Goal: Check status: Check status

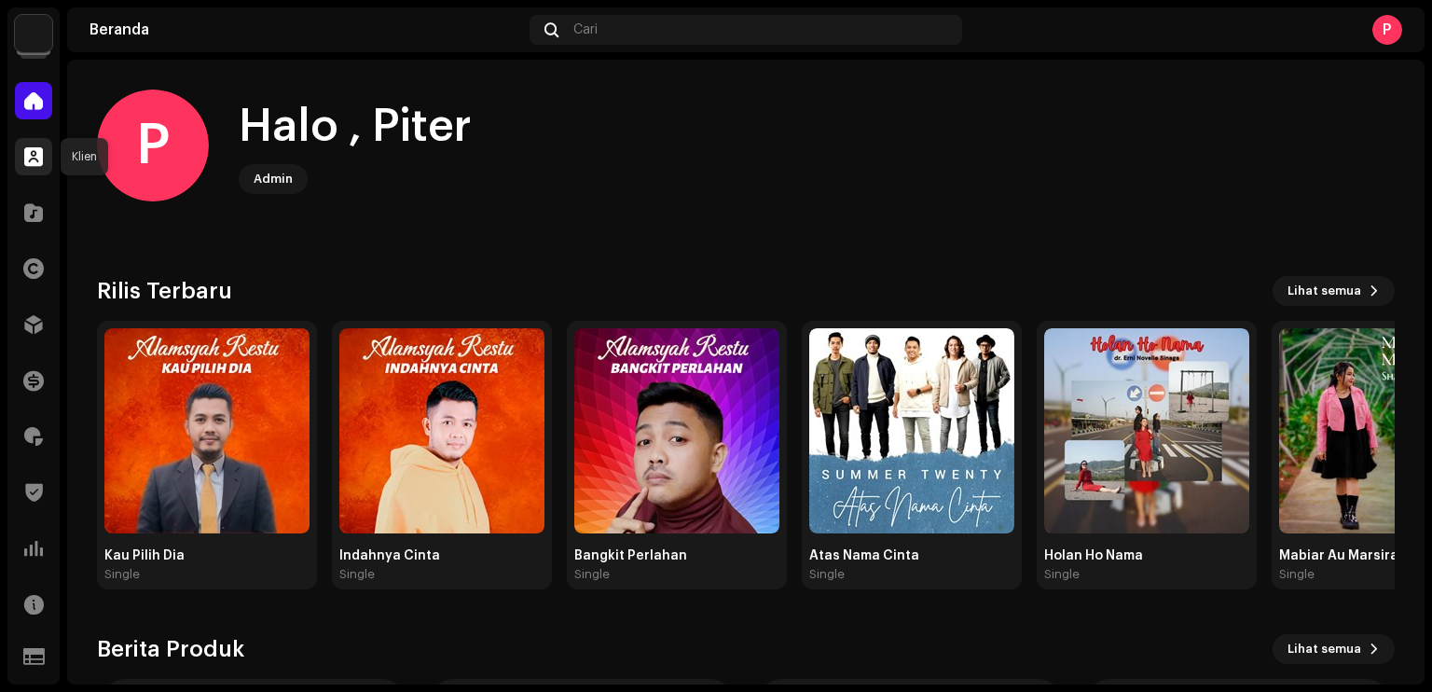
click at [29, 163] on span at bounding box center [33, 156] width 19 height 15
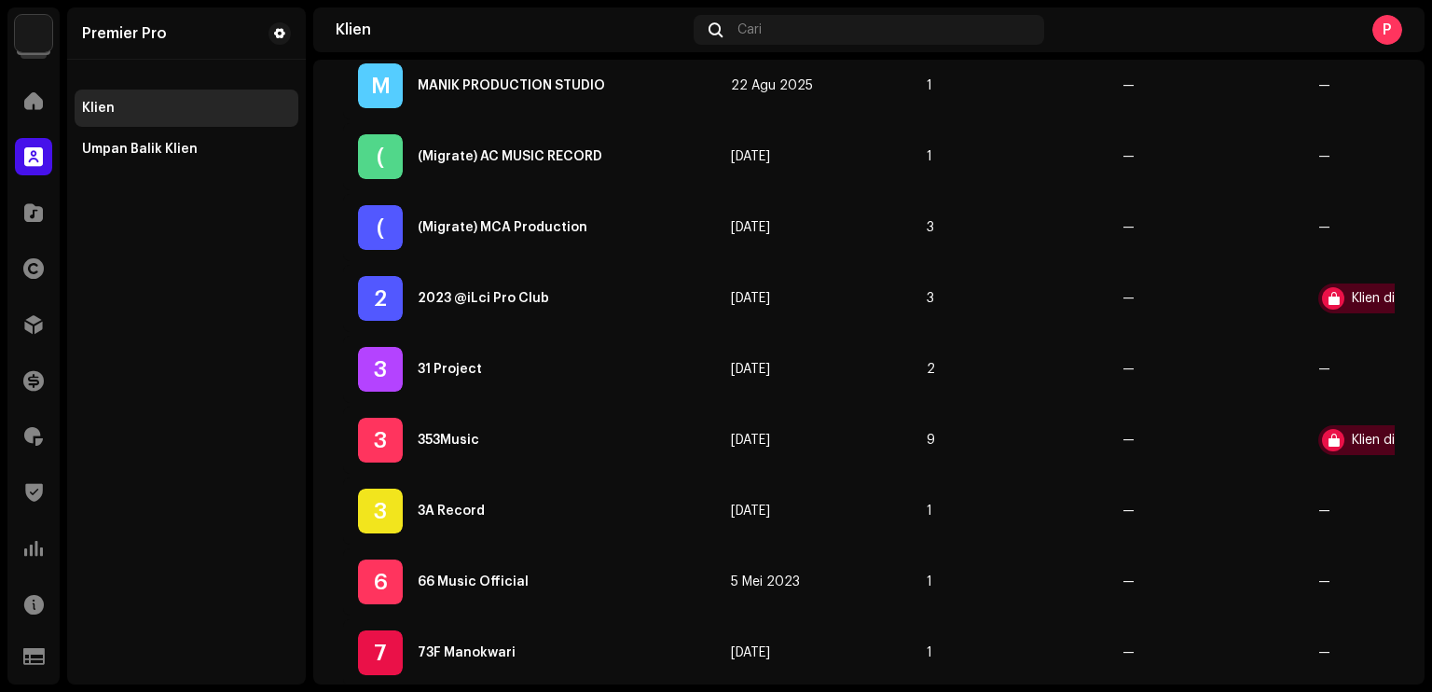
scroll to position [187, 0]
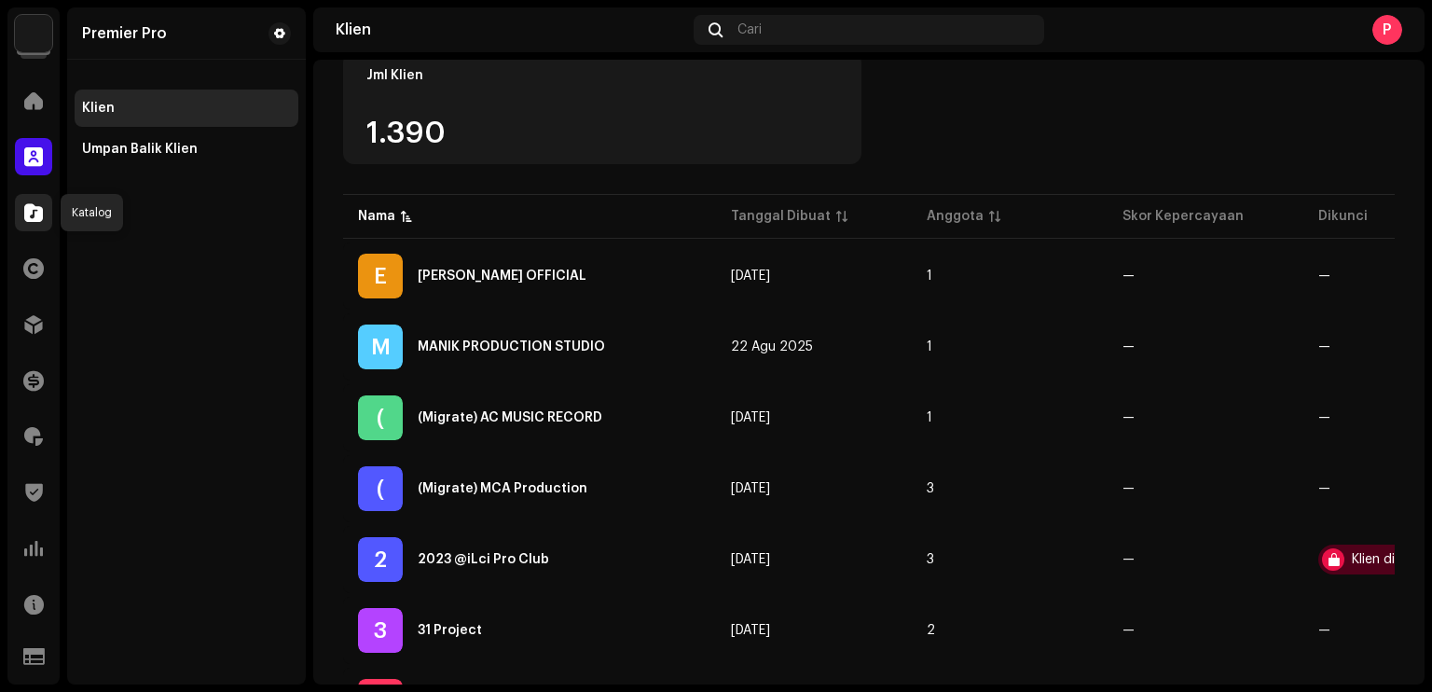
click at [35, 219] on span at bounding box center [33, 212] width 19 height 15
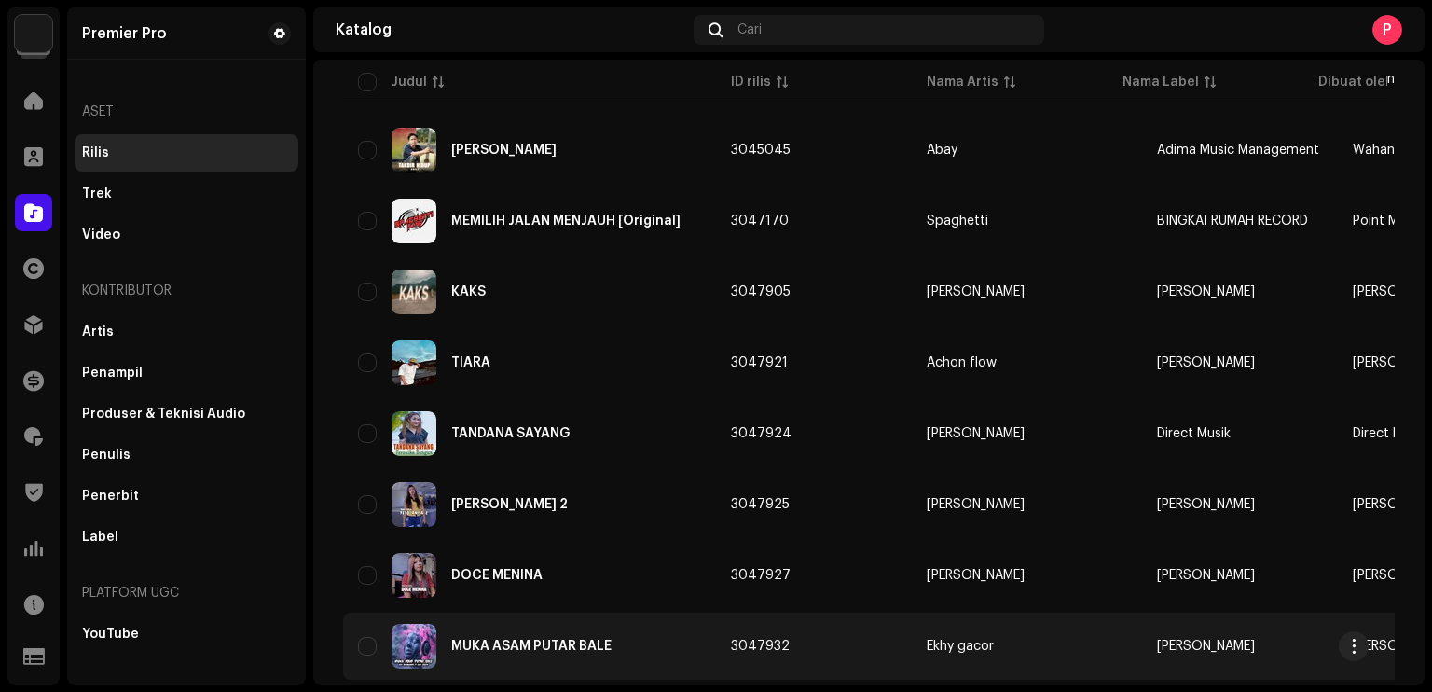
scroll to position [466, 0]
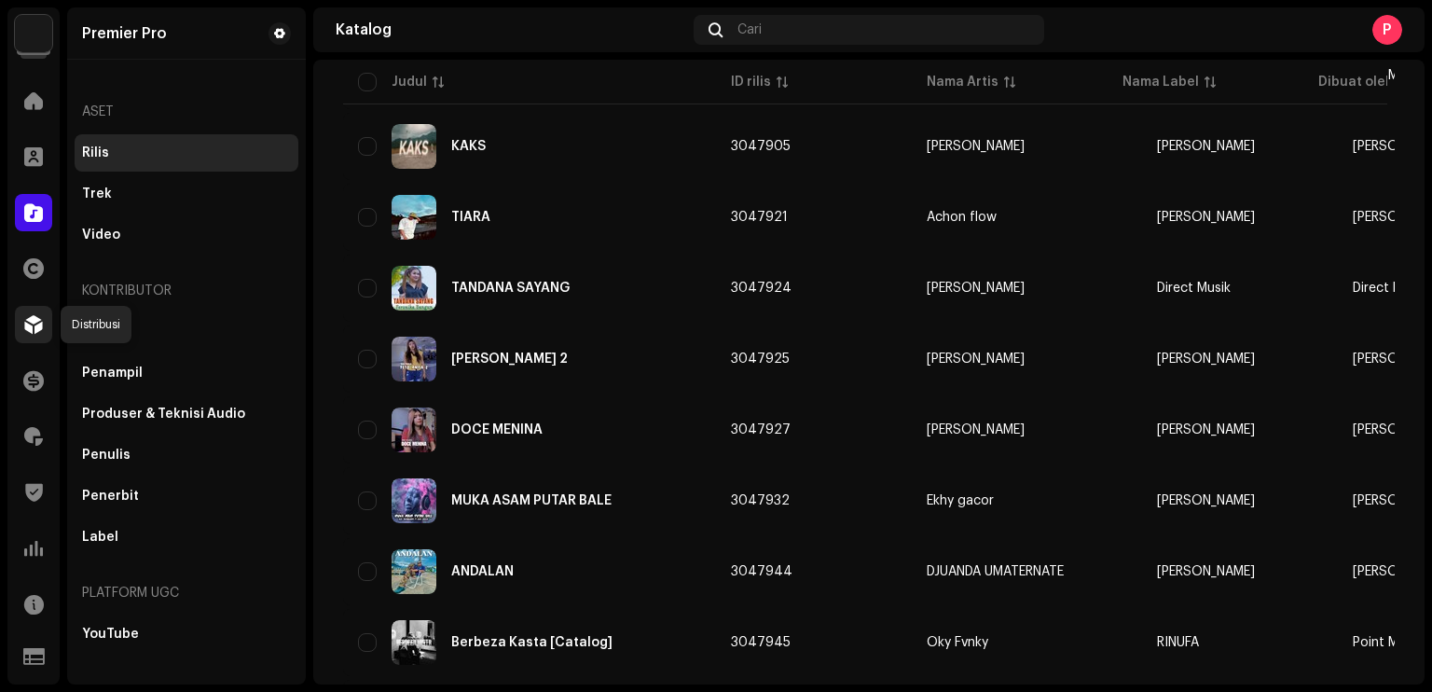
click at [24, 326] on span at bounding box center [33, 324] width 19 height 15
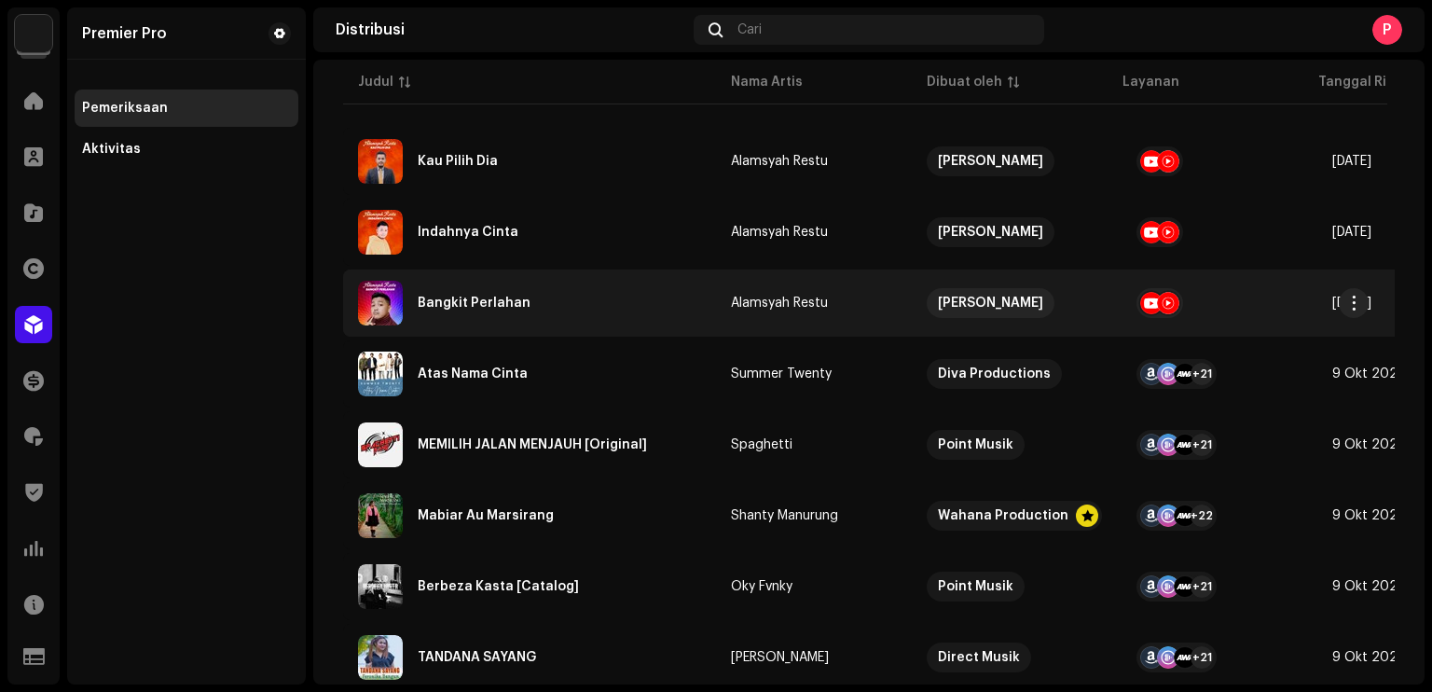
scroll to position [280, 0]
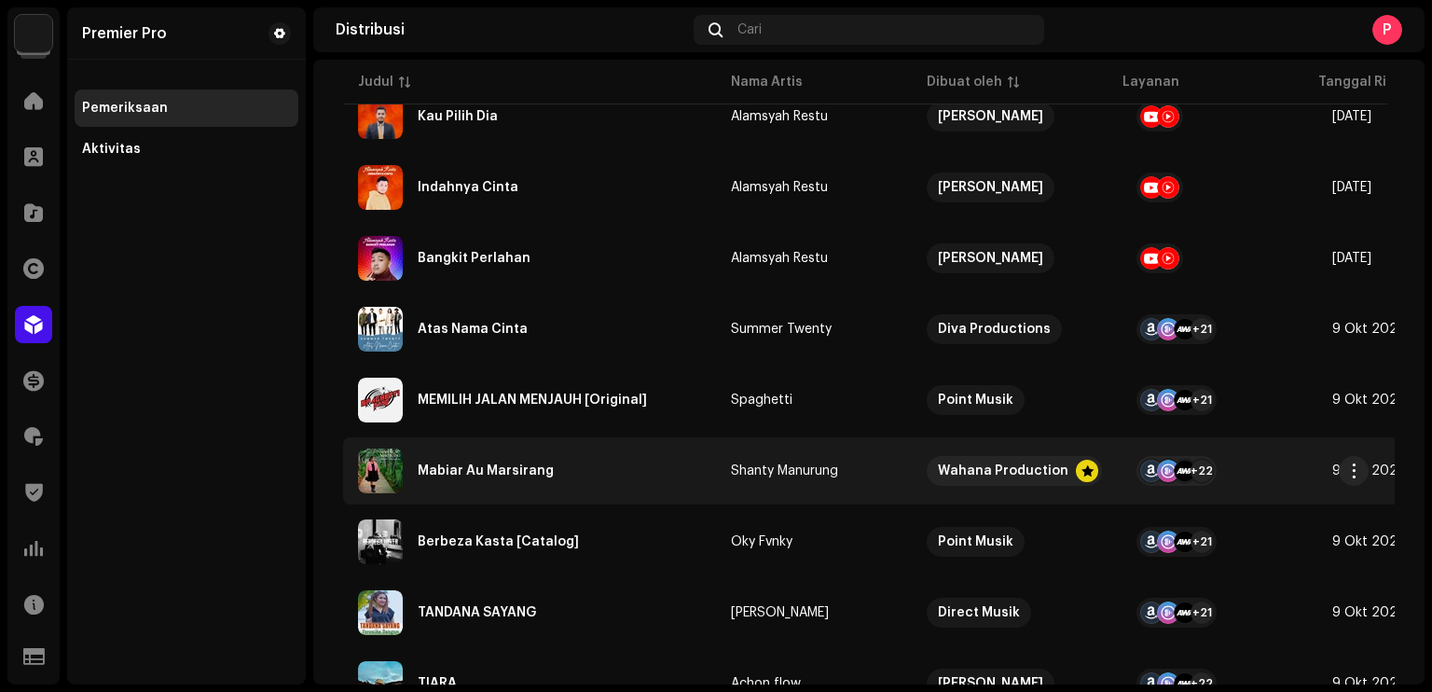
click at [586, 473] on div "Mabiar Au Marsirang" at bounding box center [529, 471] width 343 height 45
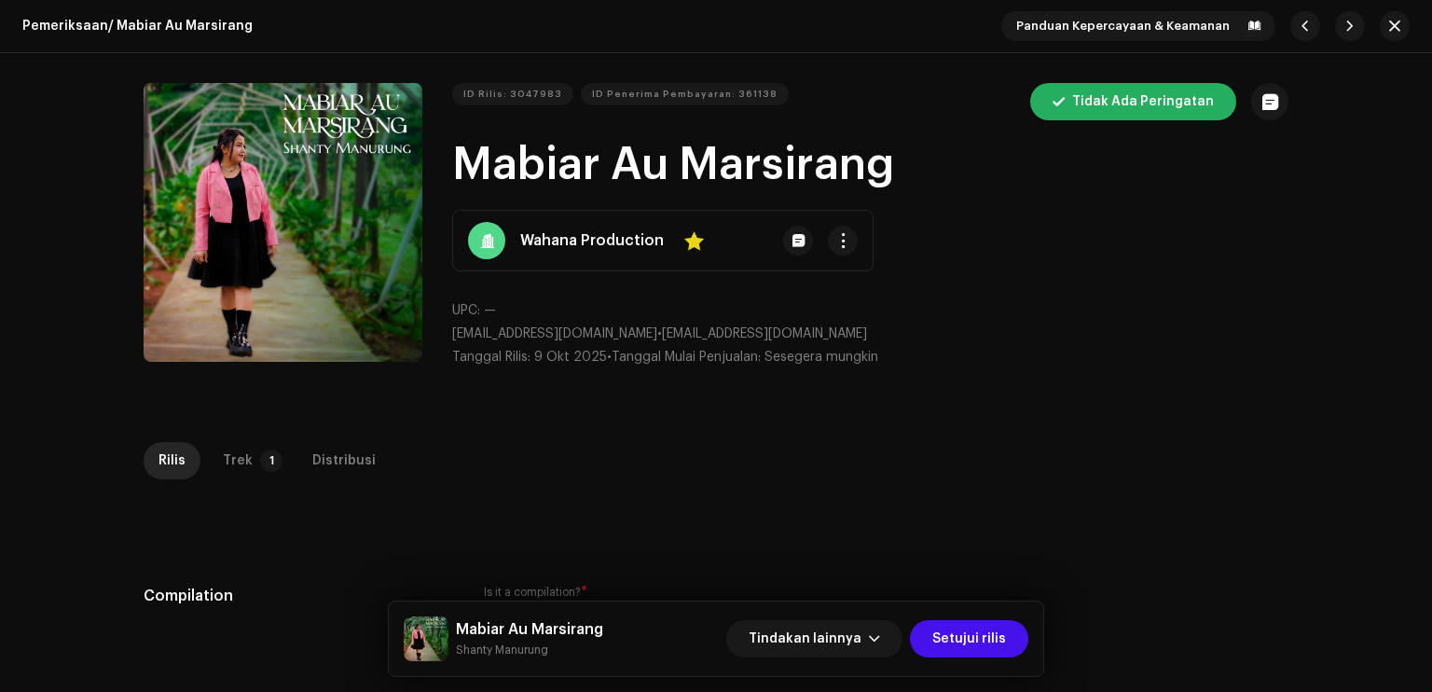
click at [268, 437] on div "Pemeriksaan / Mabiar Au Marsirang Panduan Kepercayaan & Keamanan ID Rilis: 3047…" at bounding box center [716, 346] width 1432 height 692
click at [265, 442] on p-tab "Trek 1" at bounding box center [249, 460] width 82 height 37
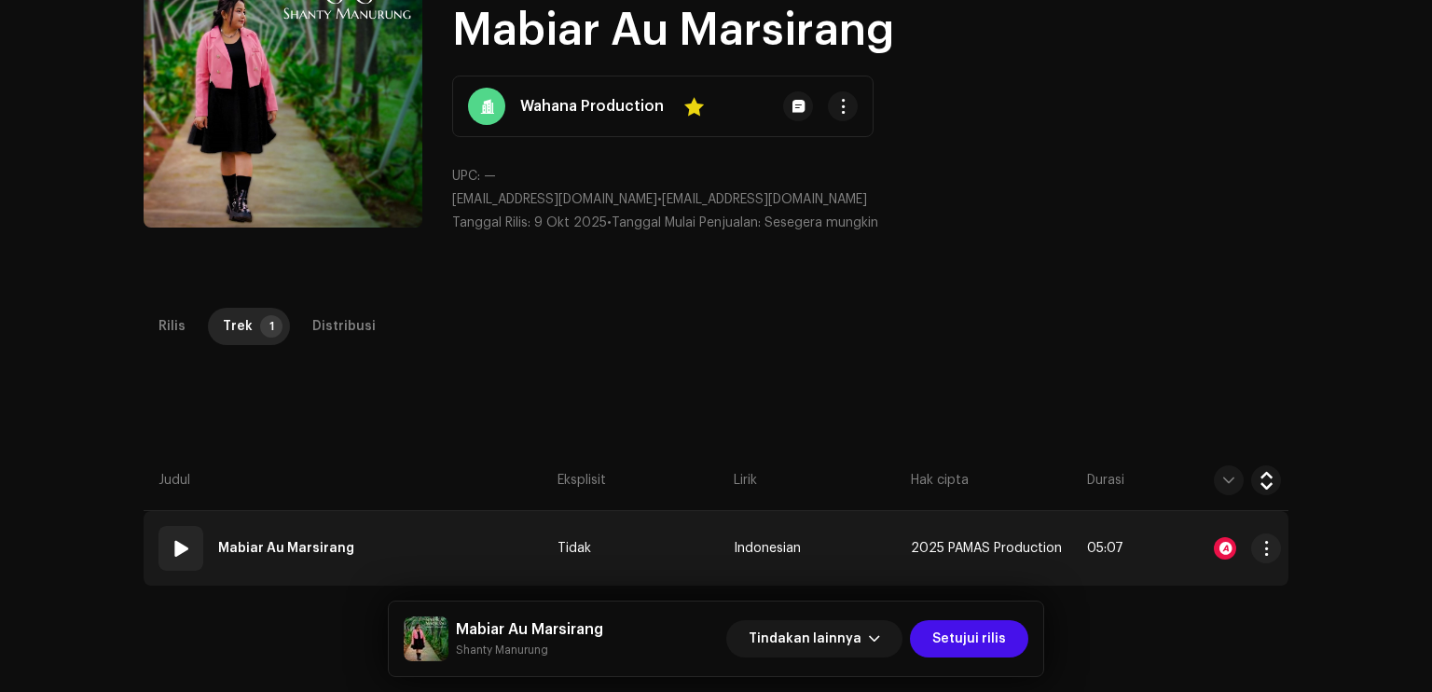
scroll to position [187, 0]
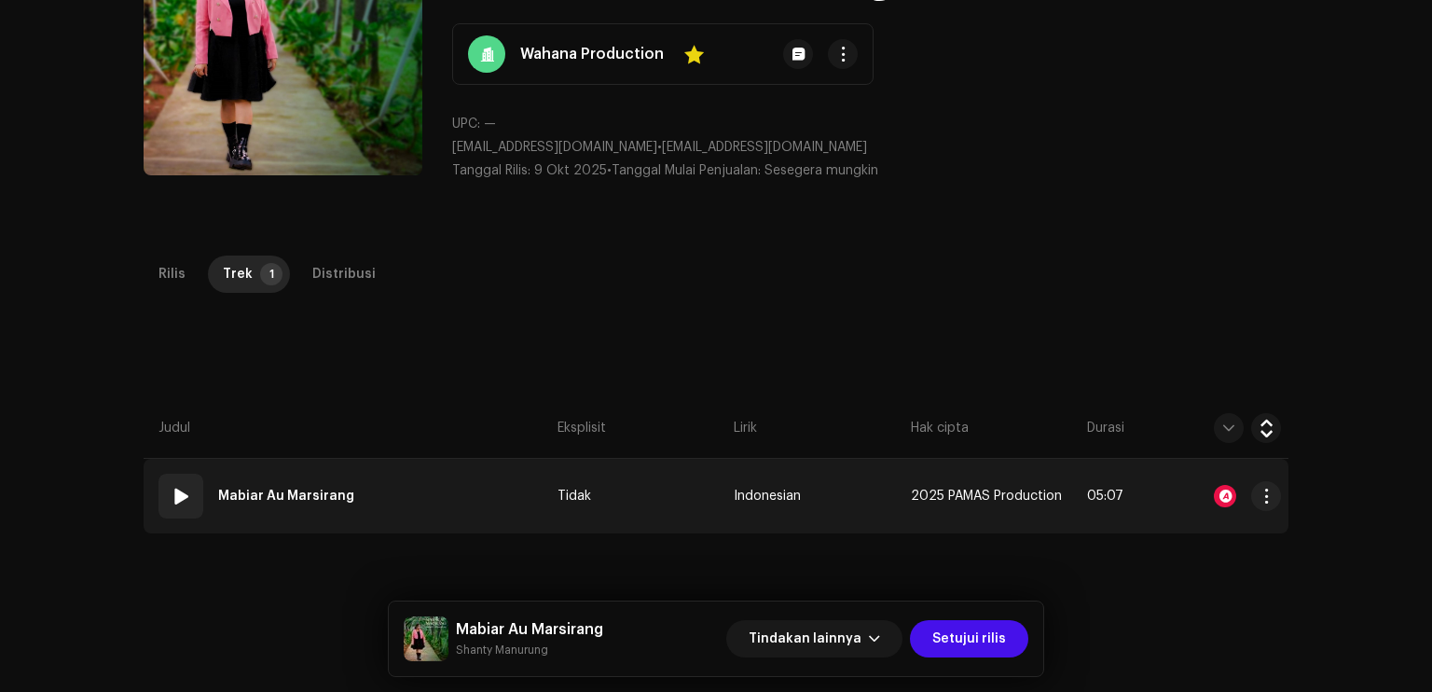
click at [1214, 490] on re-a-icon-status-badge at bounding box center [1225, 496] width 22 height 22
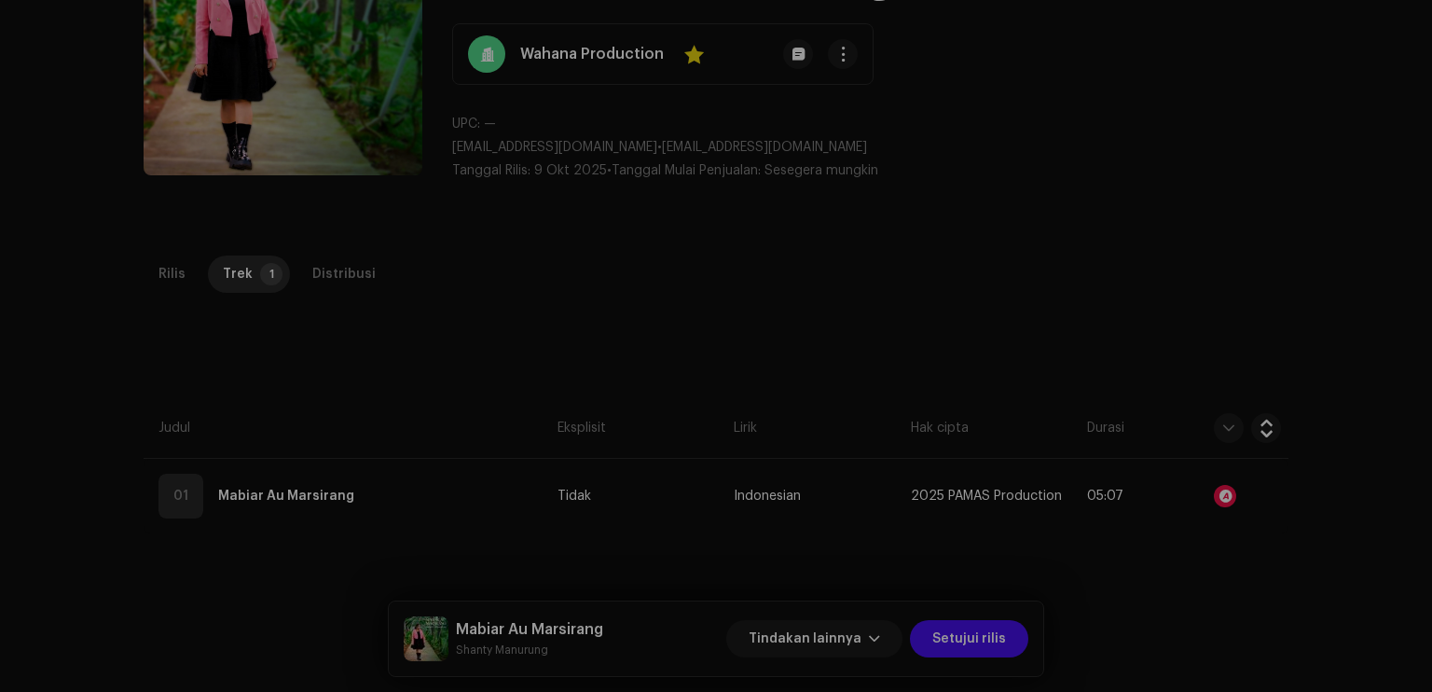
click at [1133, 208] on div "Pengenalan Audio oleh Lagu [PERSON_NAME] 9 Semua hasil harus ditinjau/didengark…" at bounding box center [716, 346] width 1432 height 692
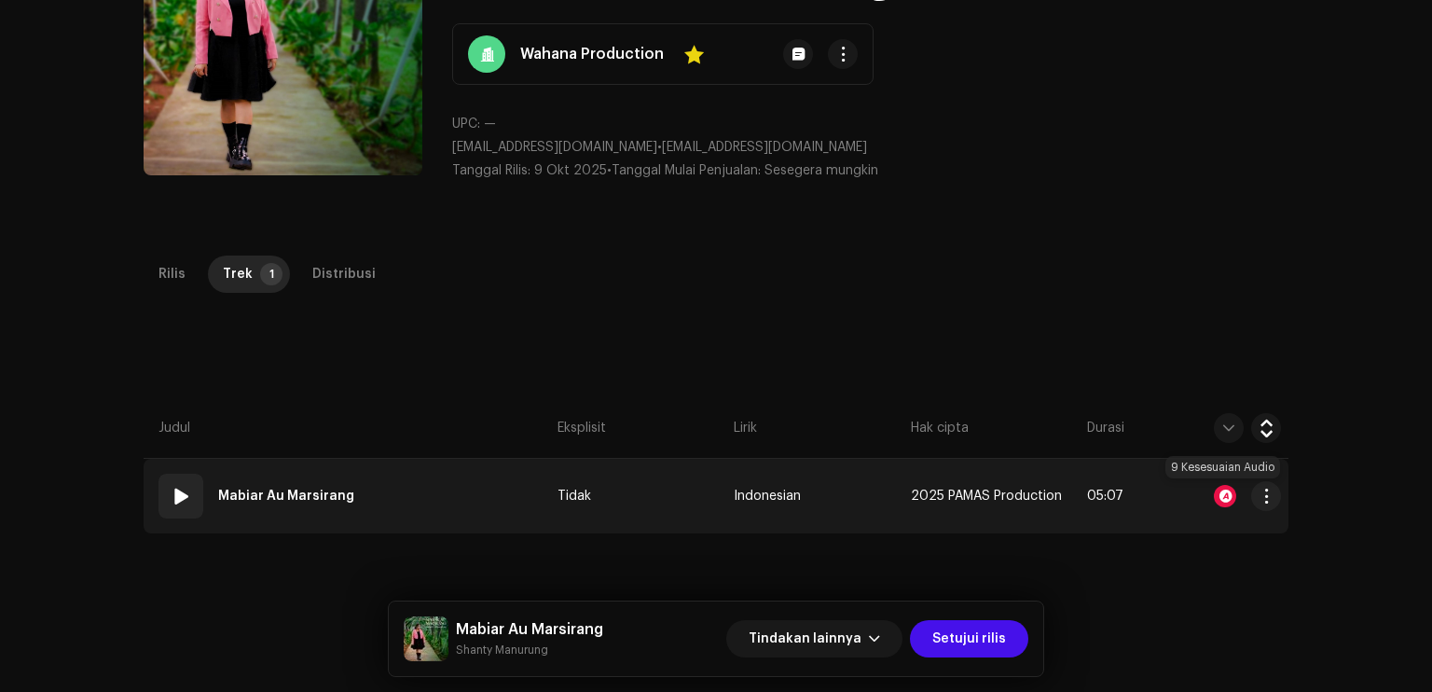
click at [1223, 502] on div at bounding box center [1225, 496] width 22 height 22
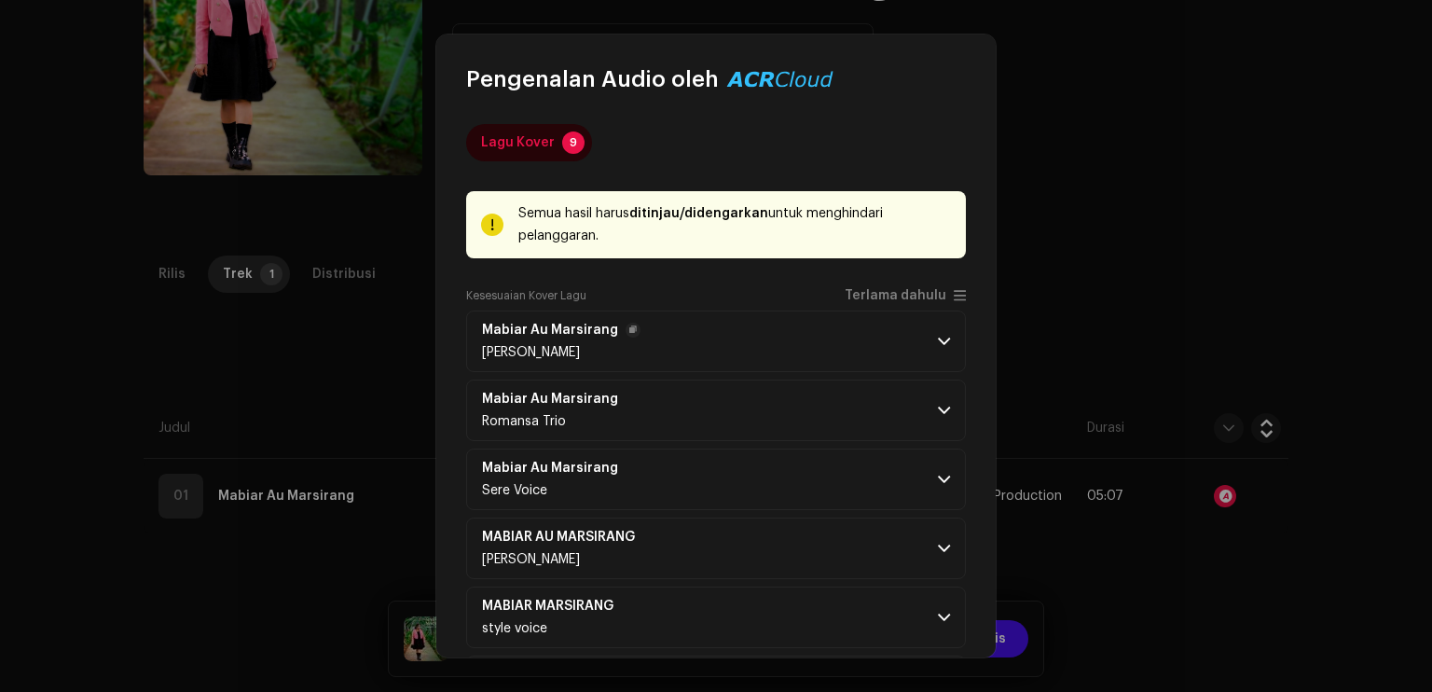
click at [899, 348] on p-accordion-header "Mabiar Au Marsirang [PERSON_NAME]" at bounding box center [716, 342] width 500 height 62
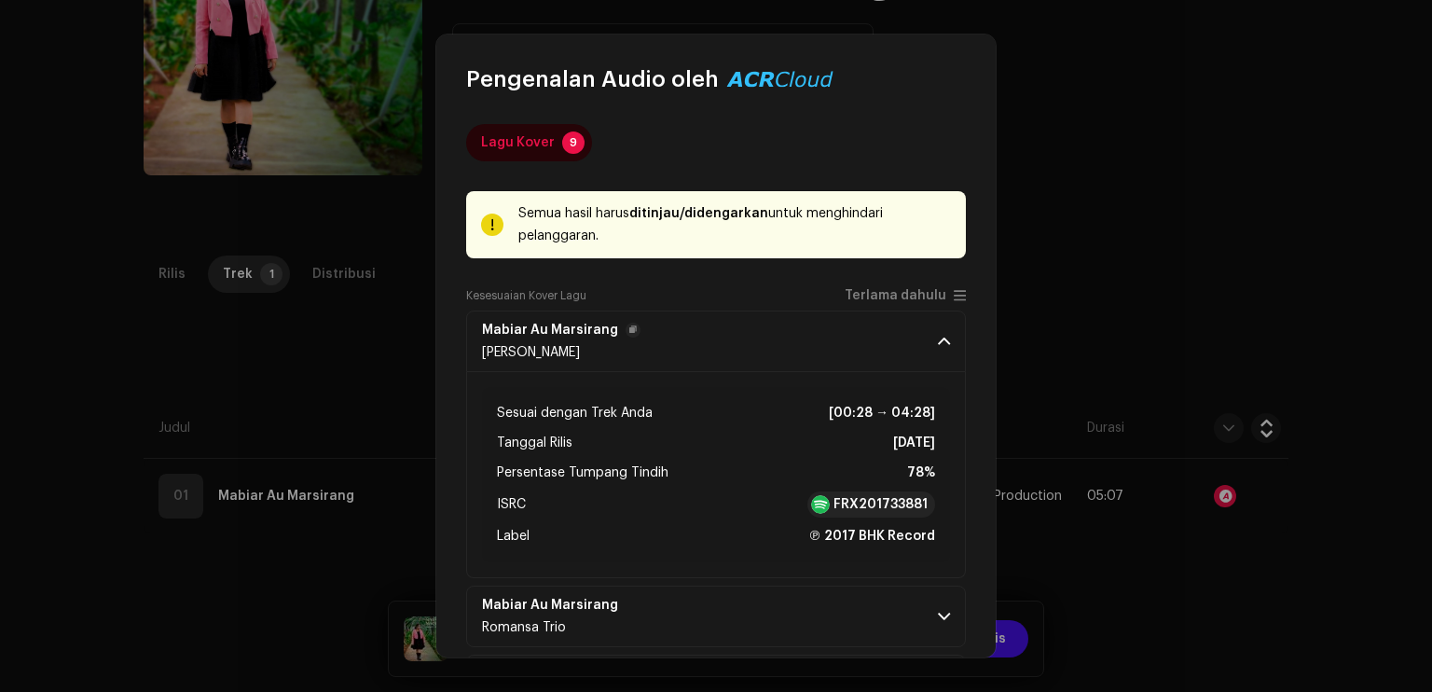
click at [899, 348] on p-accordion-header "Mabiar Au Marsirang [PERSON_NAME]" at bounding box center [716, 342] width 500 height 62
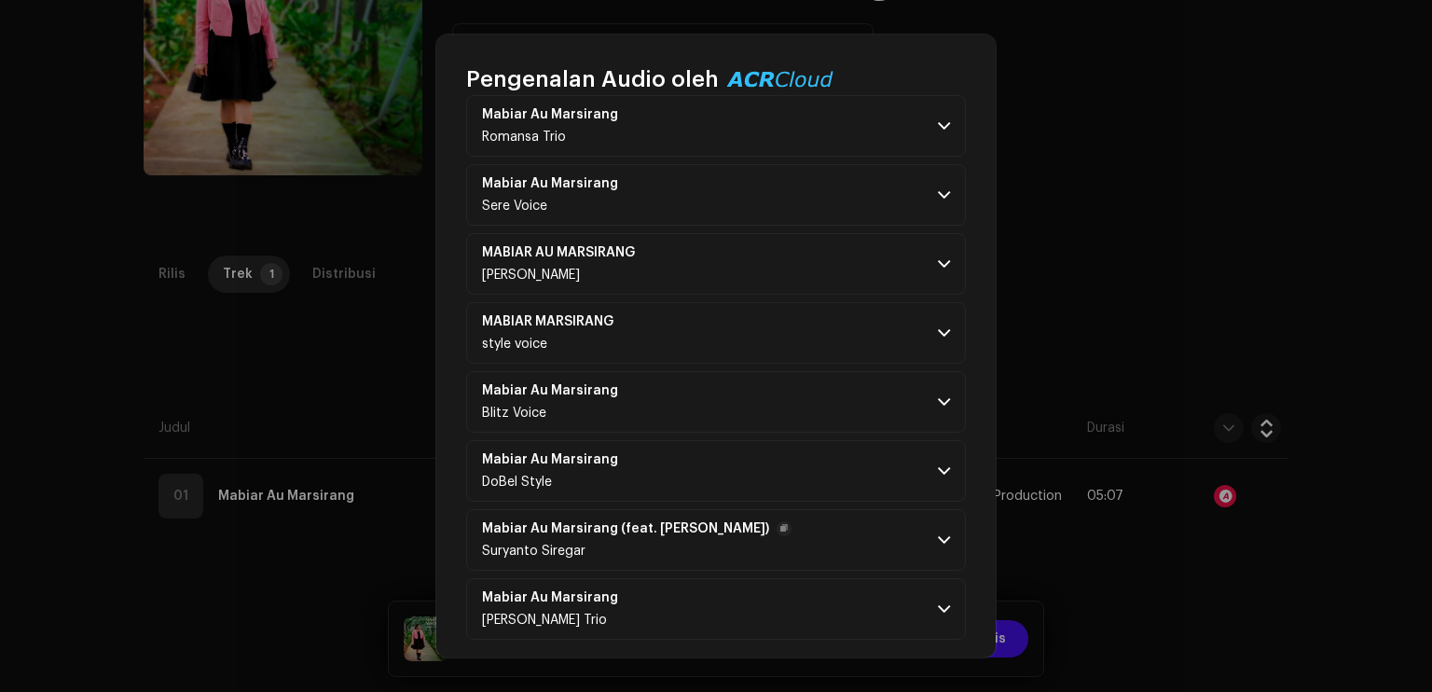
scroll to position [292, 0]
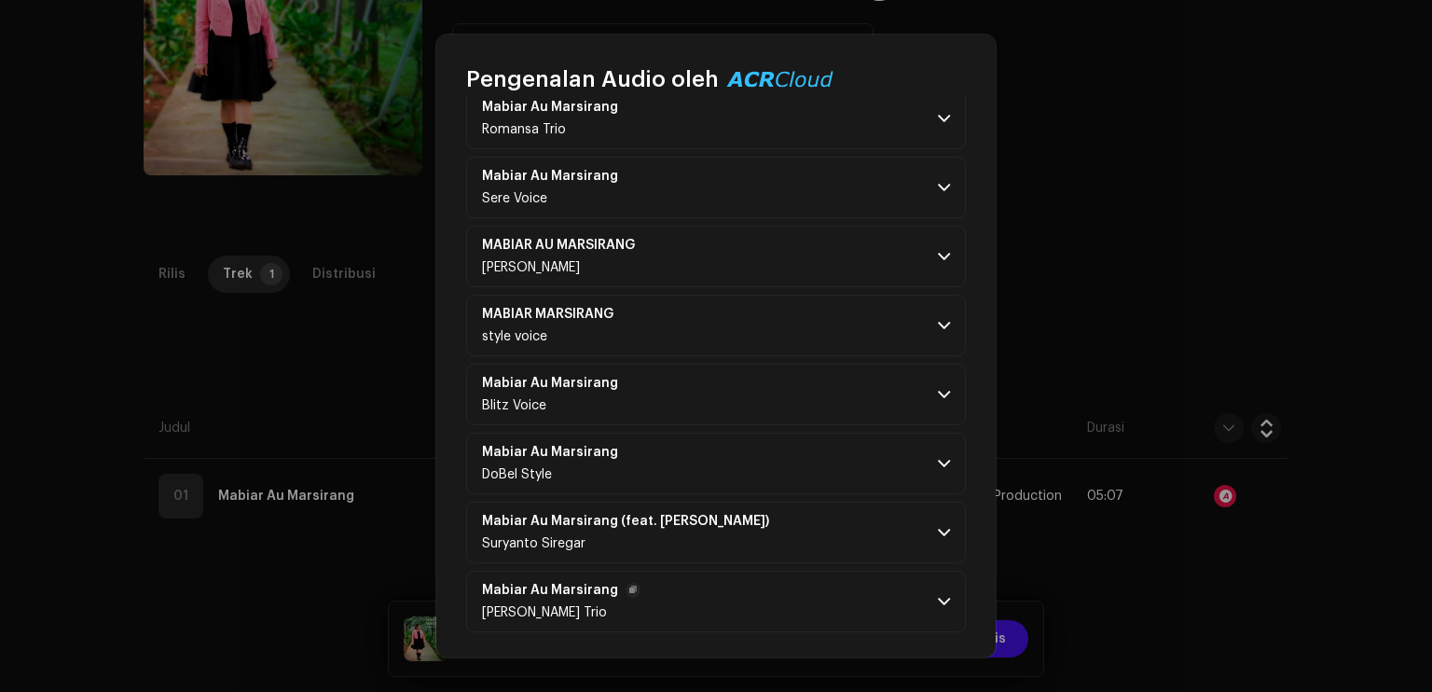
click at [936, 588] on p-accordion-header "Mabiar Au Marsirang Natalis Trio" at bounding box center [716, 602] width 500 height 62
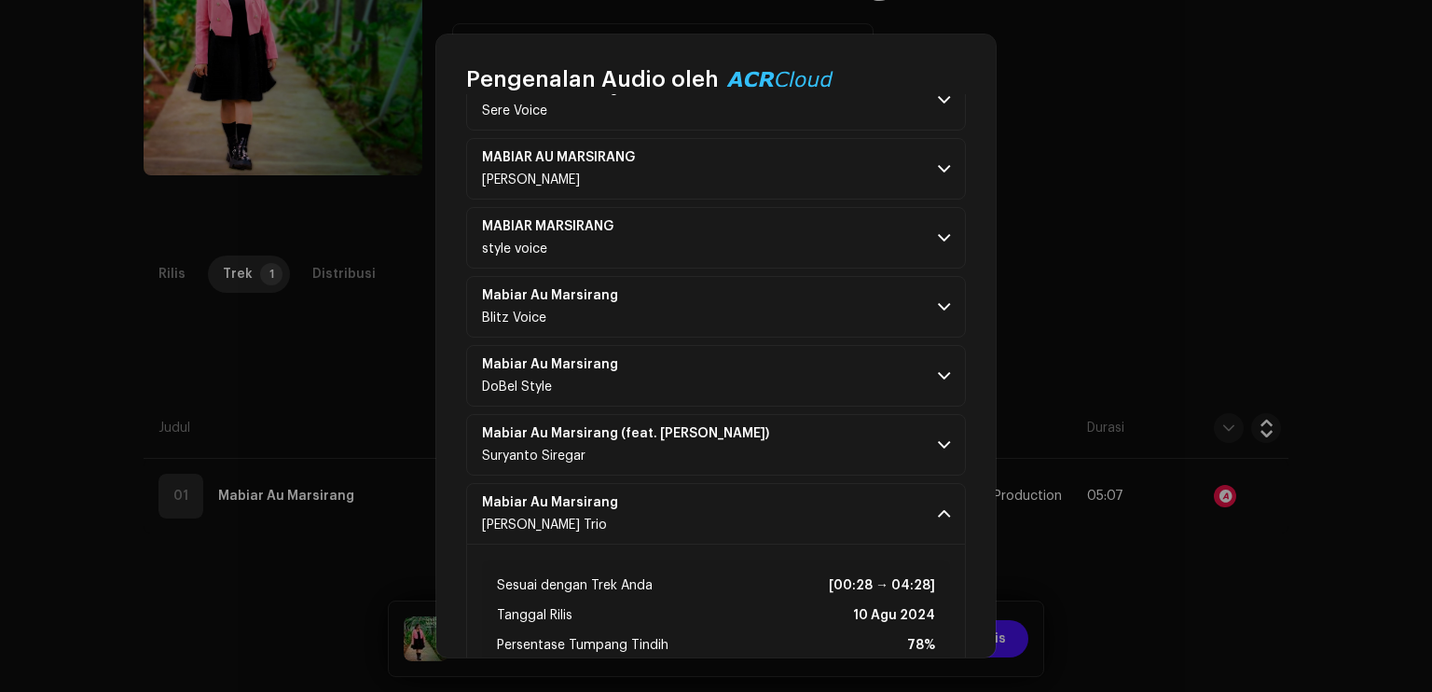
scroll to position [498, 0]
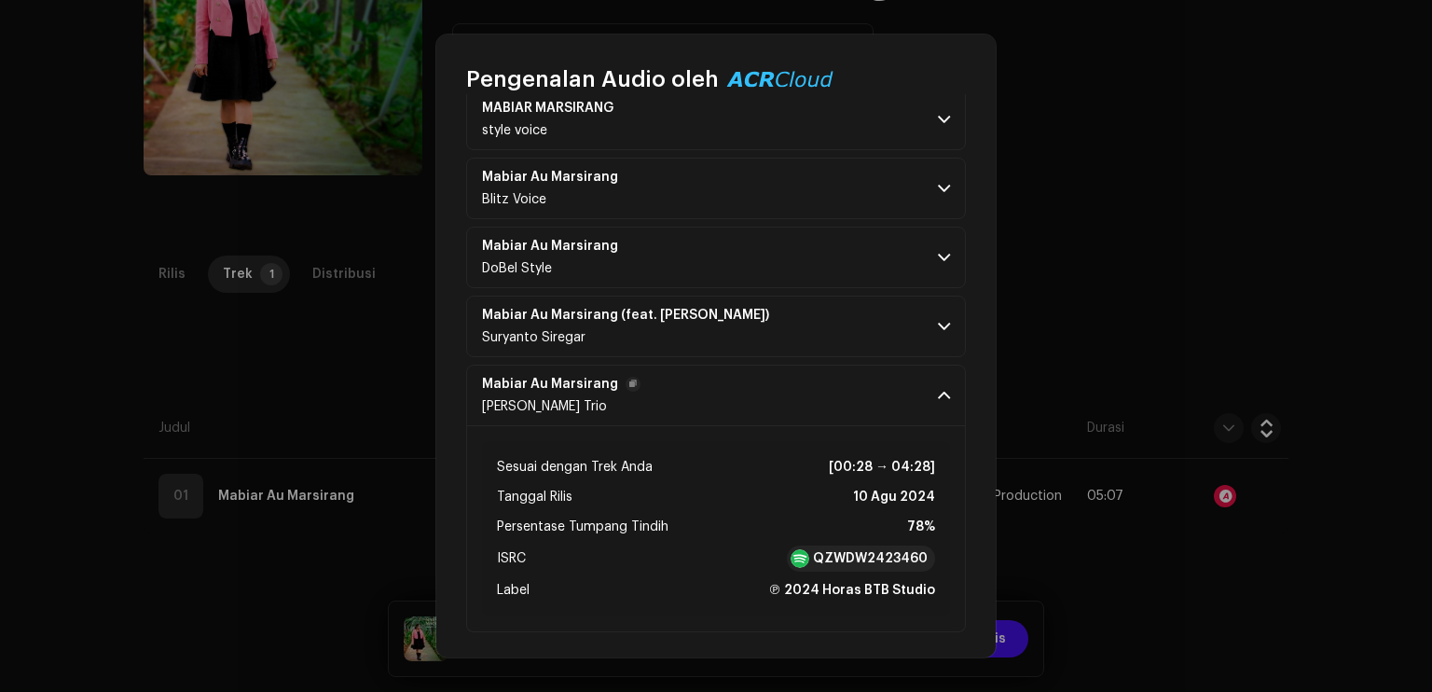
click at [941, 397] on span at bounding box center [944, 395] width 12 height 15
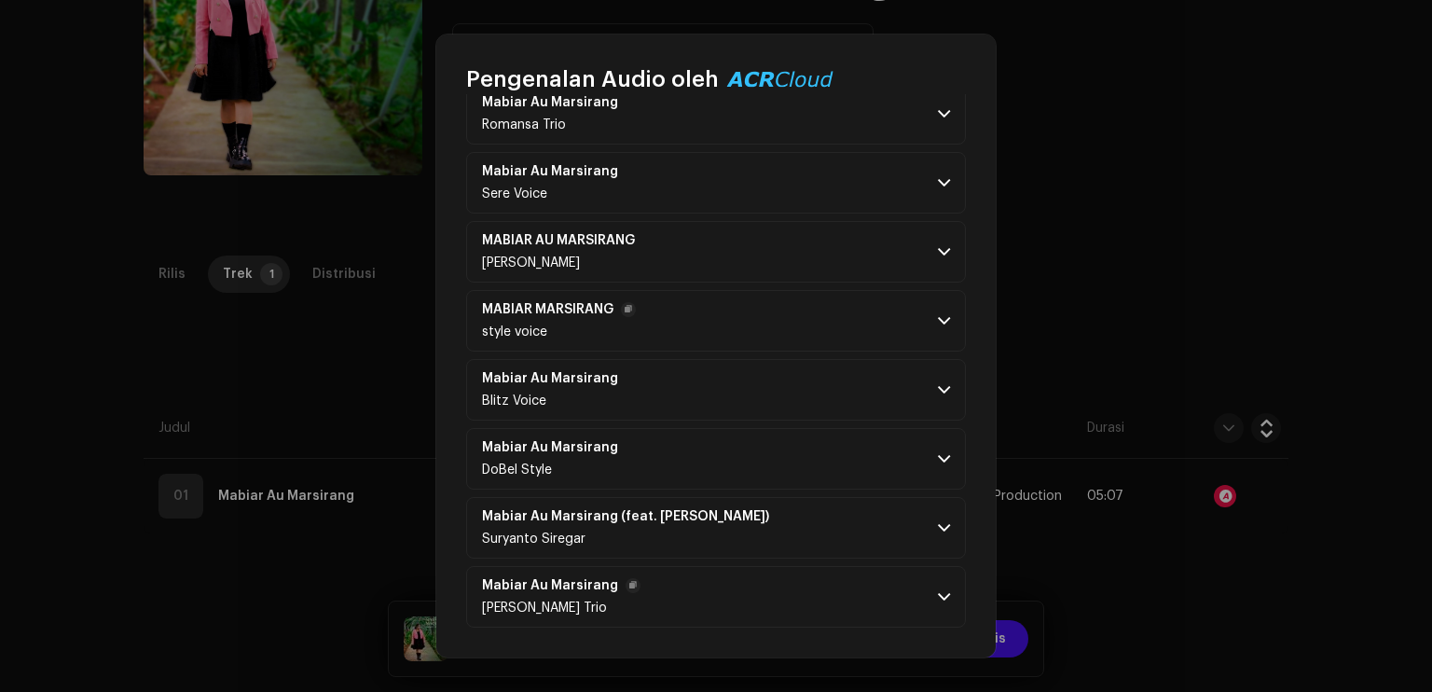
scroll to position [293, 0]
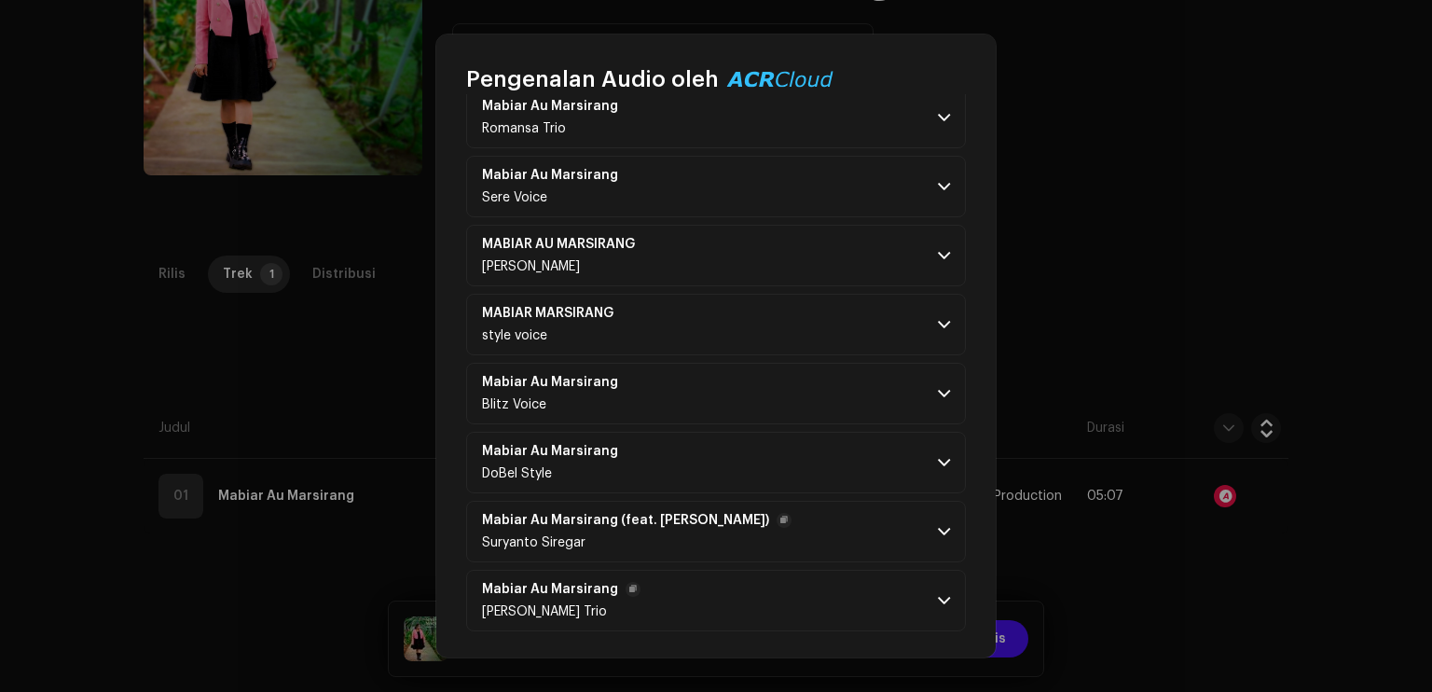
click at [941, 524] on span at bounding box center [944, 531] width 12 height 15
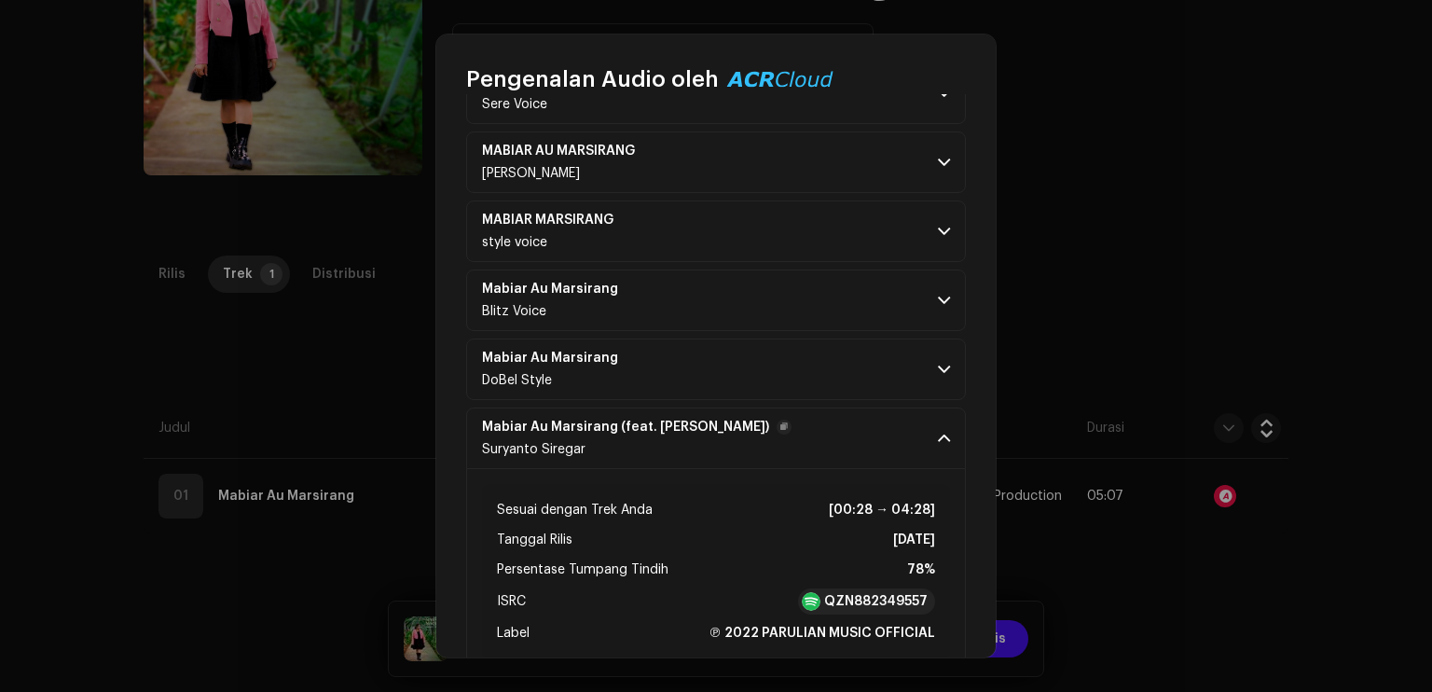
click at [938, 433] on span at bounding box center [944, 438] width 12 height 15
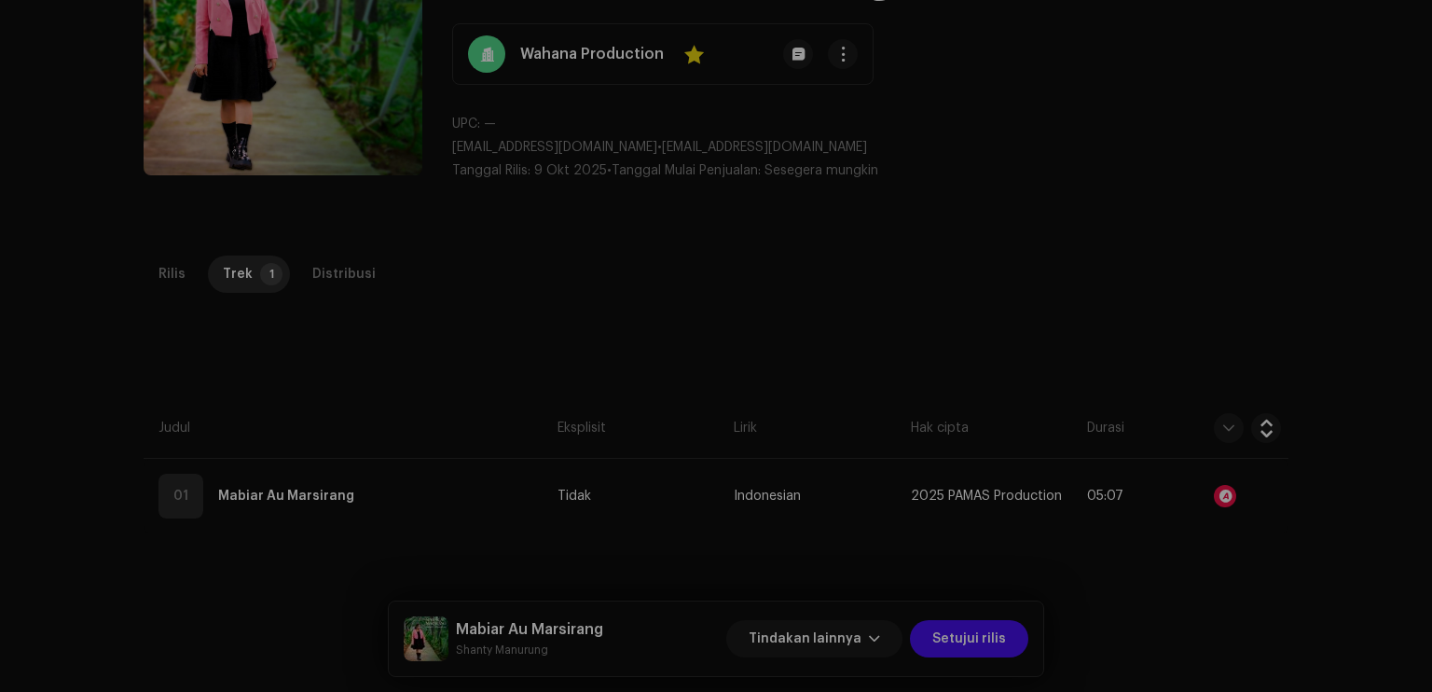
click at [1119, 305] on div "Pengenalan Audio oleh Lagu [PERSON_NAME] 9 Semua hasil harus ditinjau/didengark…" at bounding box center [716, 346] width 1432 height 692
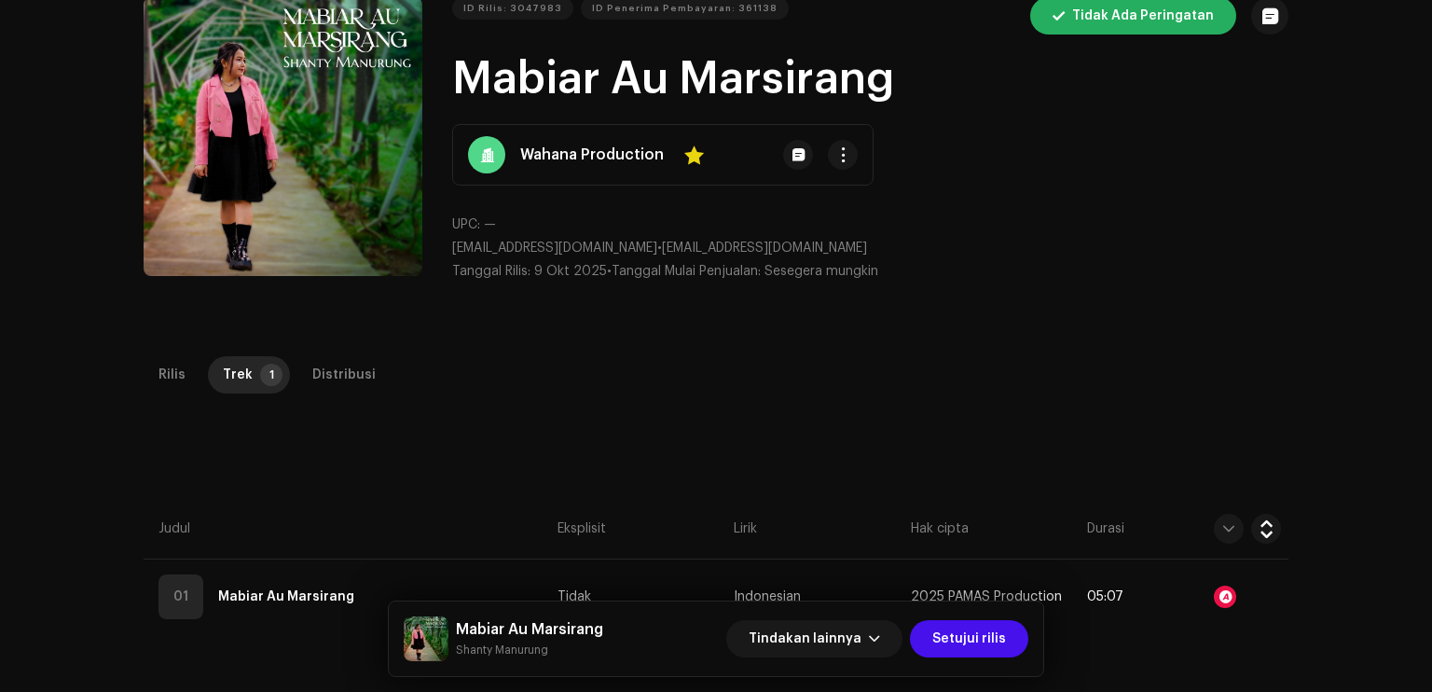
scroll to position [0, 0]
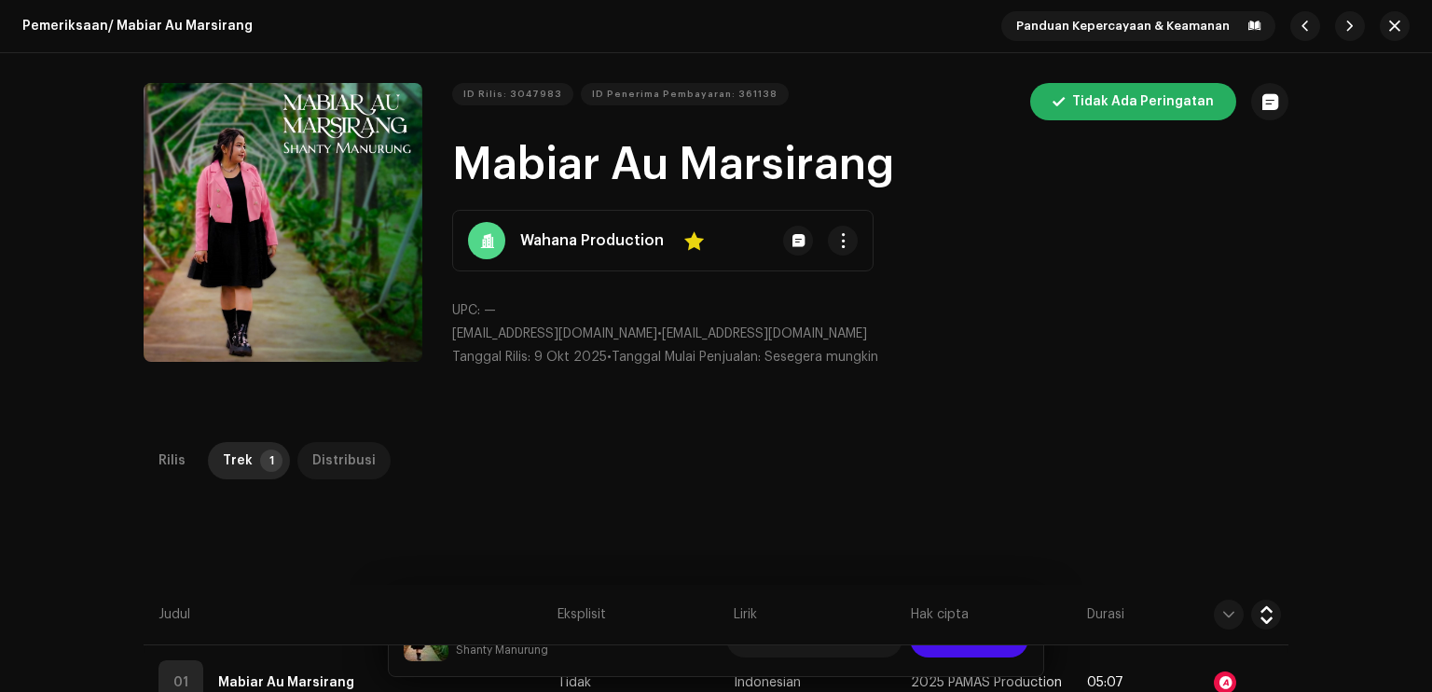
click at [361, 447] on div "Distribusi" at bounding box center [343, 460] width 63 height 37
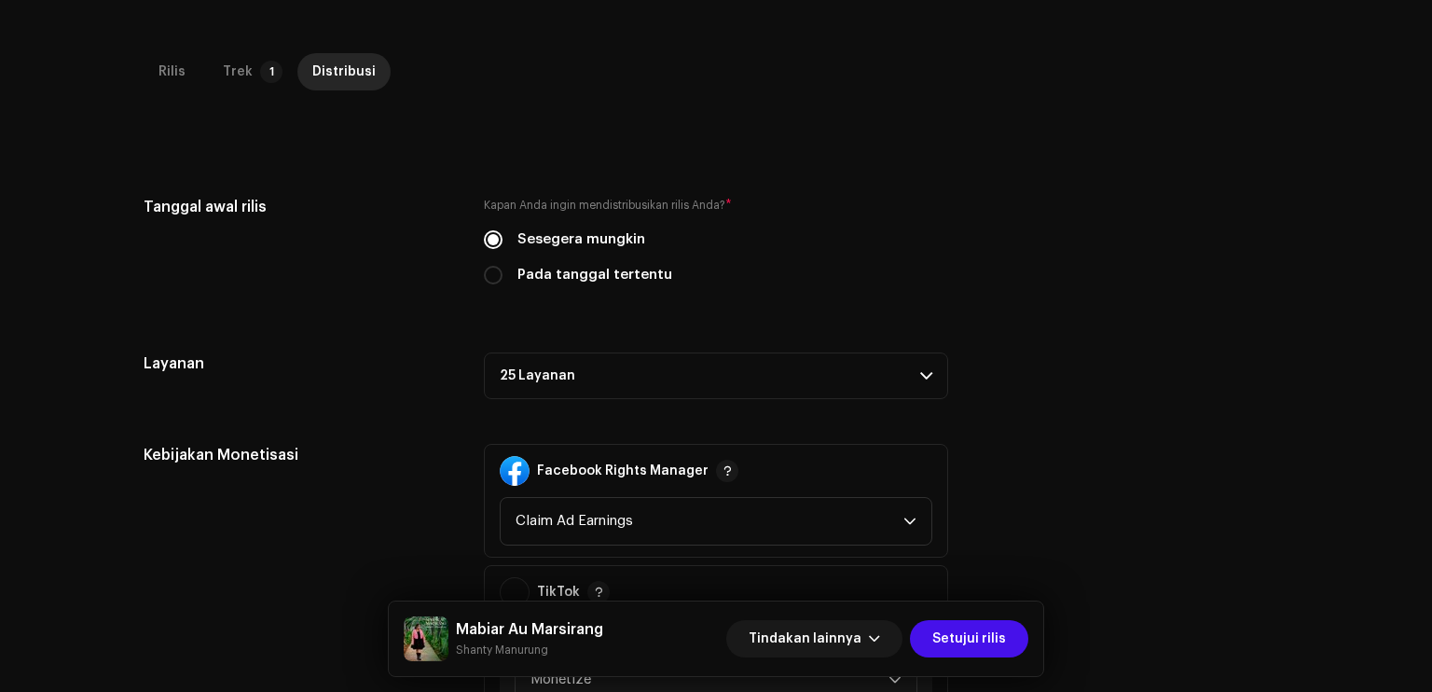
scroll to position [373, 0]
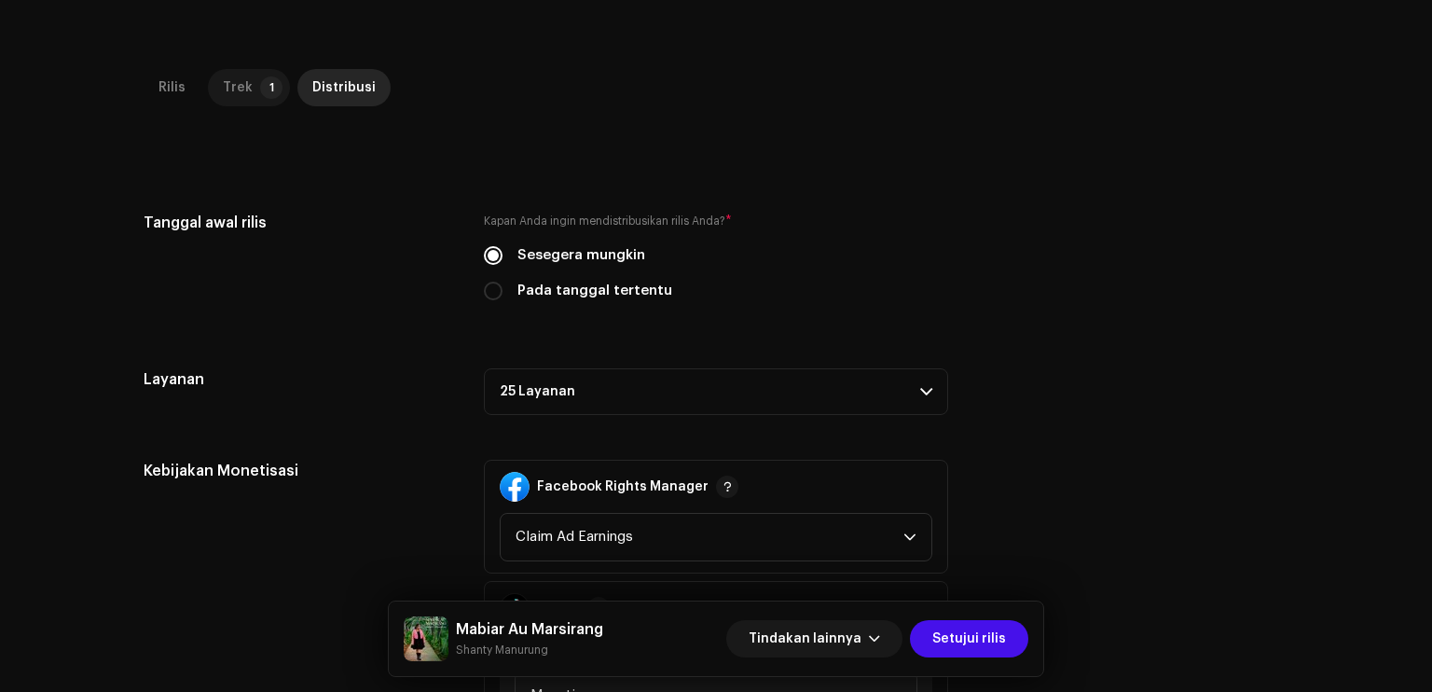
click at [250, 96] on p-tab "Trek 1" at bounding box center [249, 87] width 82 height 37
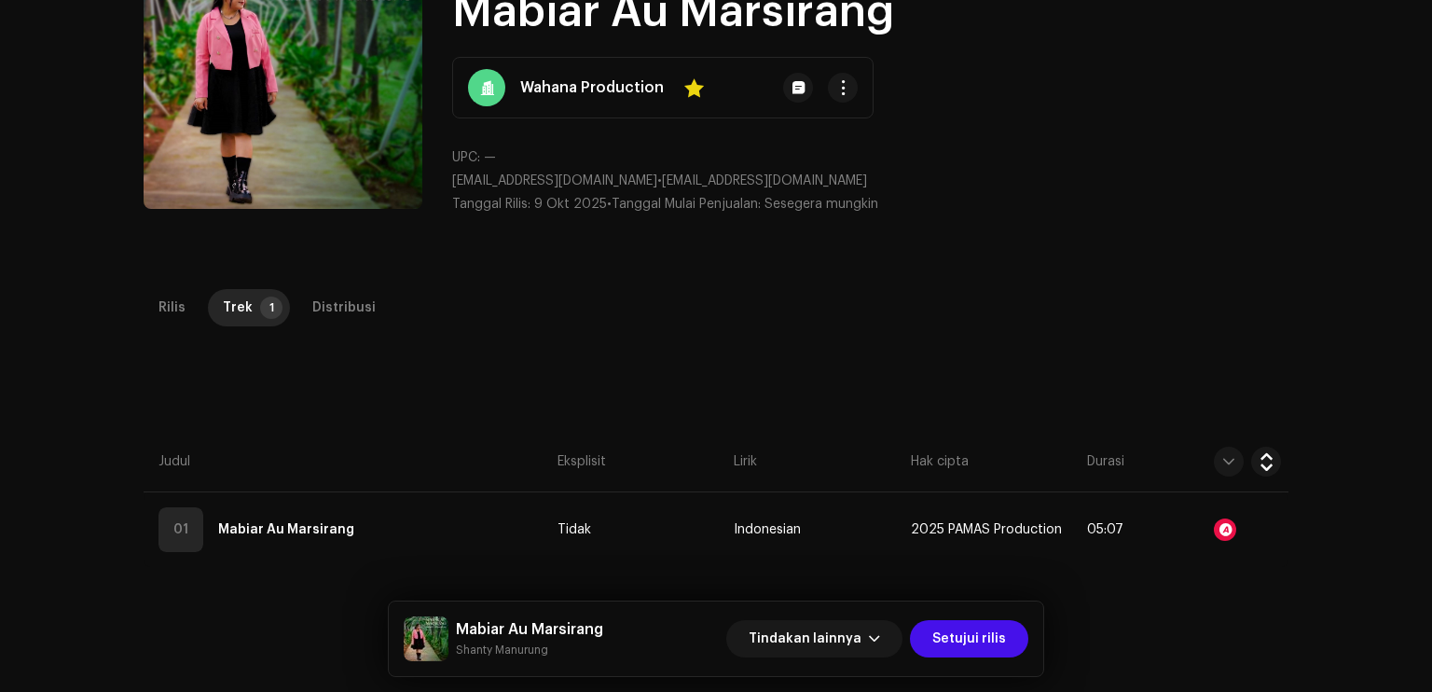
scroll to position [0, 0]
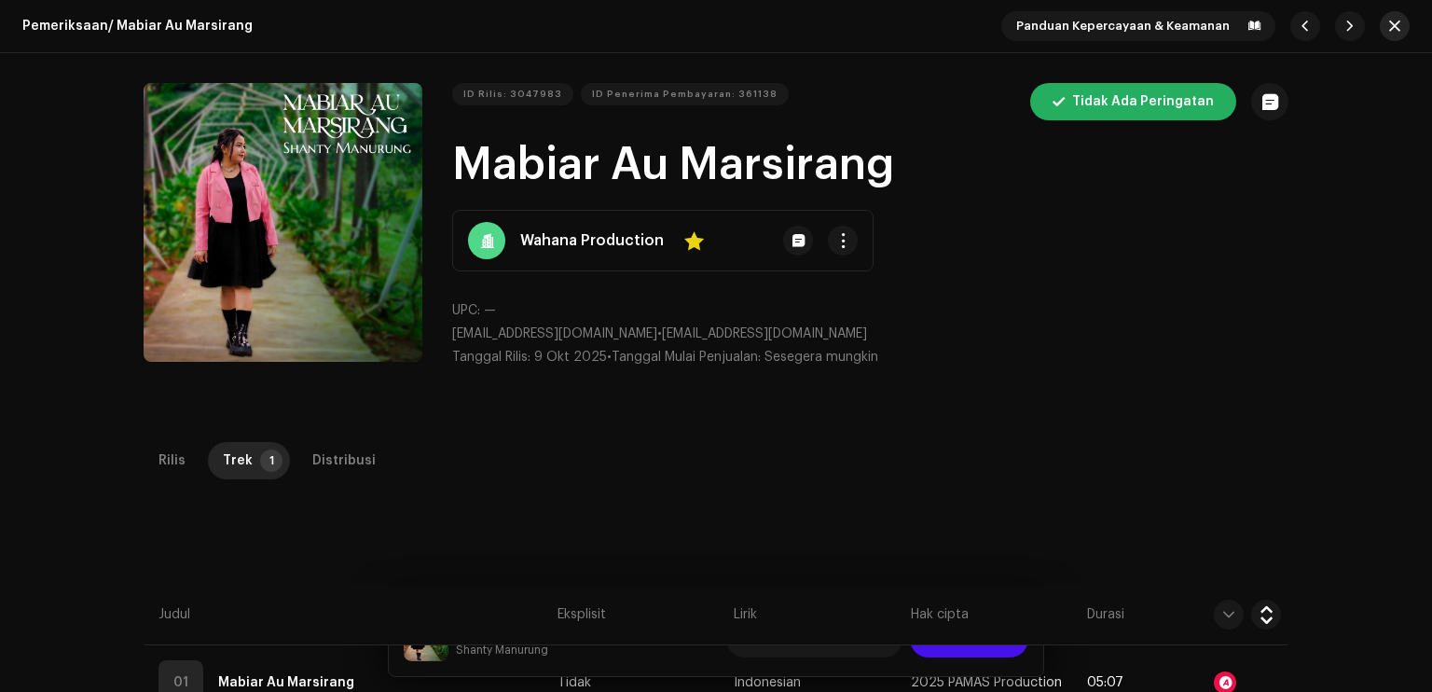
click at [1389, 27] on span "button" at bounding box center [1394, 26] width 11 height 15
